Goal: Transaction & Acquisition: Purchase product/service

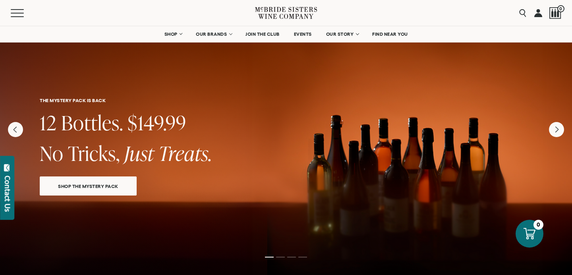
scroll to position [9, 0]
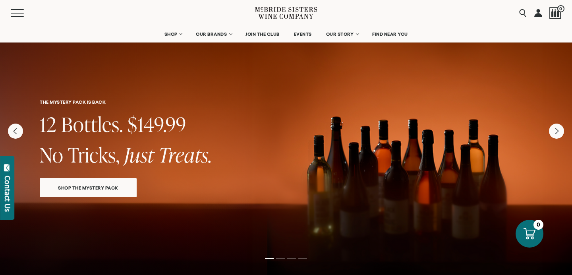
click at [134, 187] on link "SHOP THE MYSTERY PACK" at bounding box center [88, 187] width 97 height 19
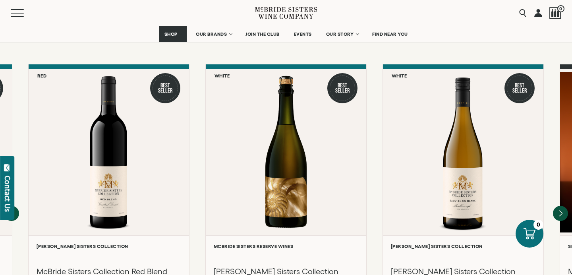
scroll to position [687, 0]
click at [560, 210] on icon "Next" at bounding box center [560, 213] width 3 height 6
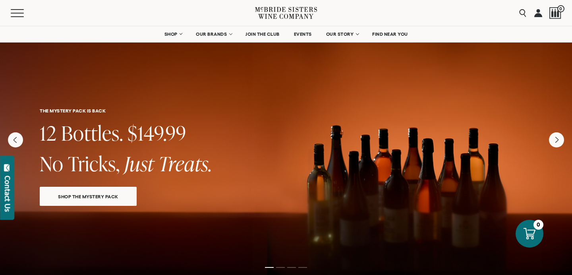
click at [68, 193] on span "SHOP THE MYSTERY PACK" at bounding box center [88, 196] width 88 height 9
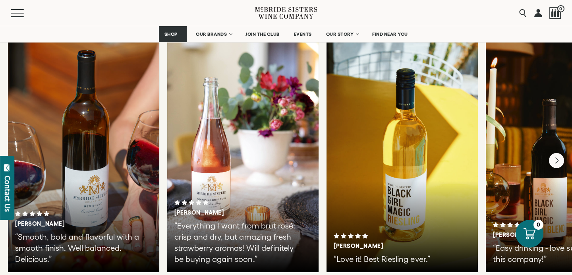
scroll to position [1410, 0]
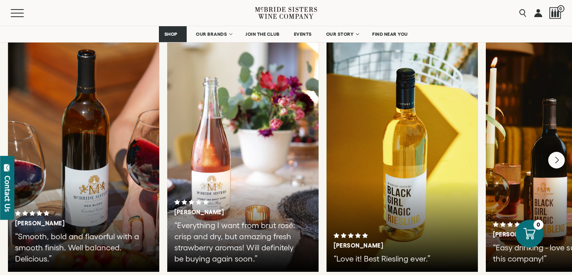
click at [556, 152] on icon "Next" at bounding box center [556, 160] width 17 height 17
